Goal: Navigation & Orientation: Find specific page/section

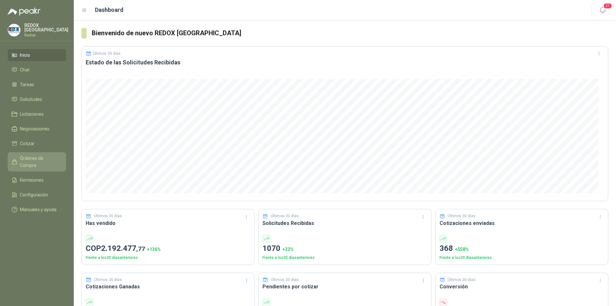
click at [44, 158] on span "Órdenes de Compra" at bounding box center [40, 162] width 40 height 14
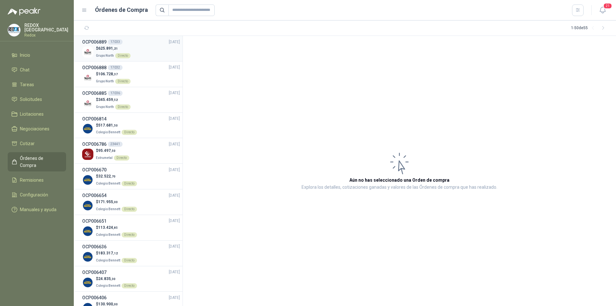
click at [140, 54] on div "$ 625.891 ,21 Grupo North Directo" at bounding box center [131, 52] width 98 height 13
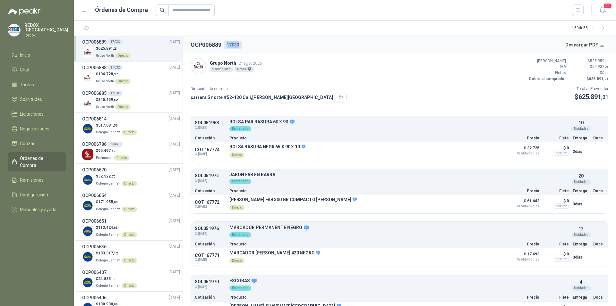
drag, startPoint x: 228, startPoint y: 43, endPoint x: 243, endPoint y: 42, distance: 14.5
click at [243, 42] on header "OCP006889 17033 Descargar PDF" at bounding box center [399, 45] width 433 height 18
click at [117, 77] on p "$ 106.728 ,37" at bounding box center [113, 74] width 35 height 6
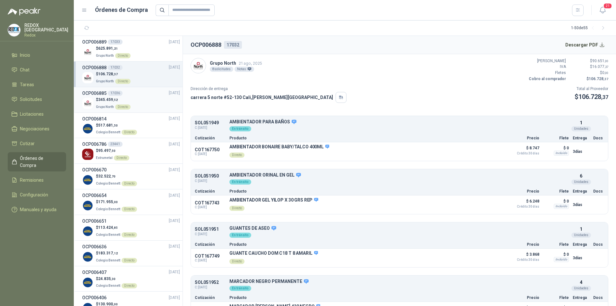
click at [113, 105] on span "Grupo North" at bounding box center [105, 107] width 18 height 4
